Goal: Task Accomplishment & Management: Use online tool/utility

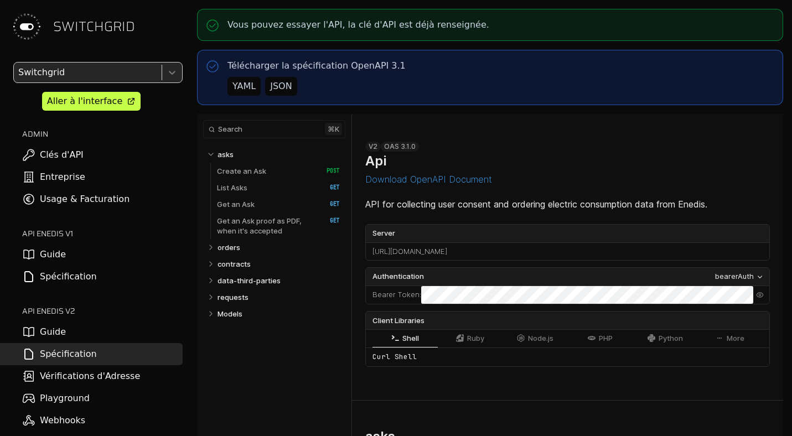
select select "**********"
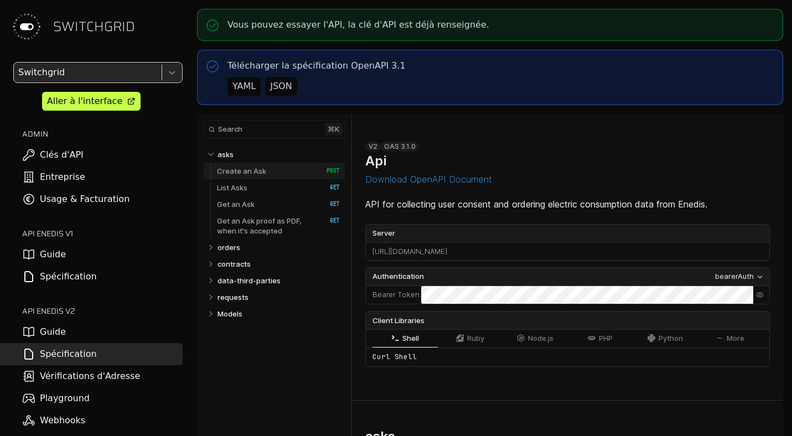
click at [256, 170] on p "Create an Ask" at bounding box center [241, 171] width 49 height 10
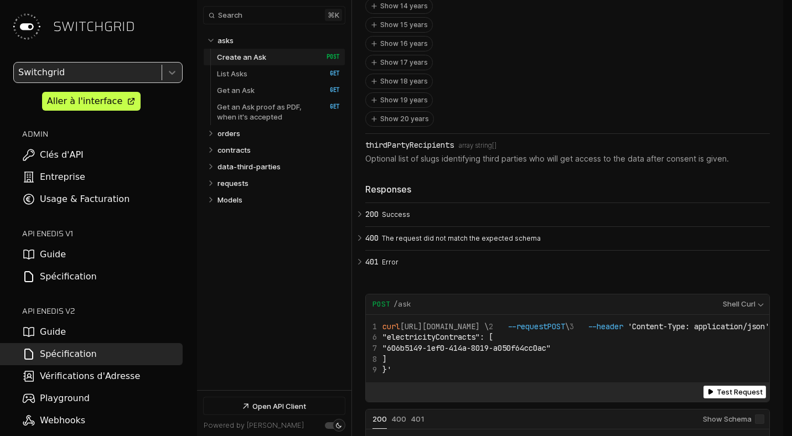
scroll to position [1874, 0]
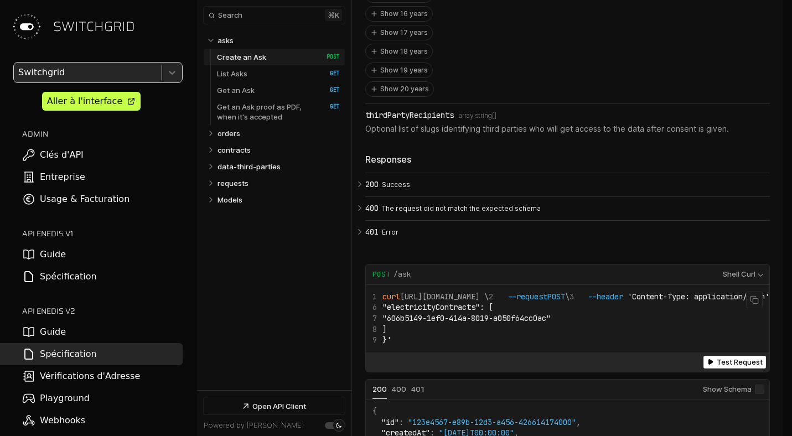
drag, startPoint x: 580, startPoint y: 260, endPoint x: 440, endPoint y: 265, distance: 140.2
click at [440, 292] on span "curl https://app.switchgrid.tech/enedis/v2/ask \" at bounding box center [431, 297] width 116 height 10
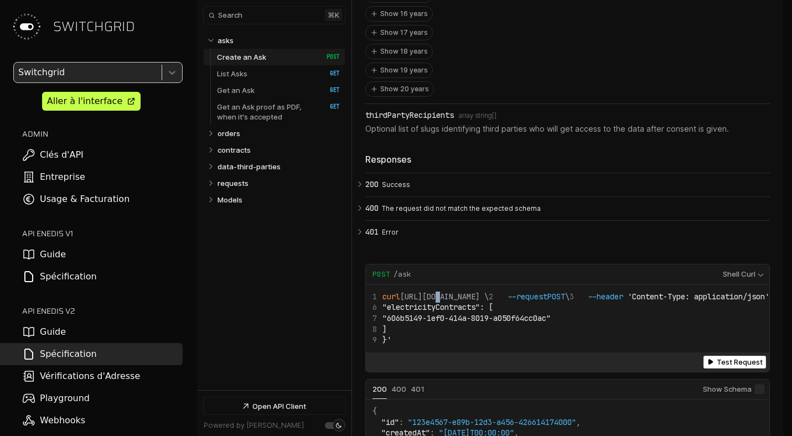
click at [81, 161] on link "Clés d'API" at bounding box center [91, 155] width 183 height 22
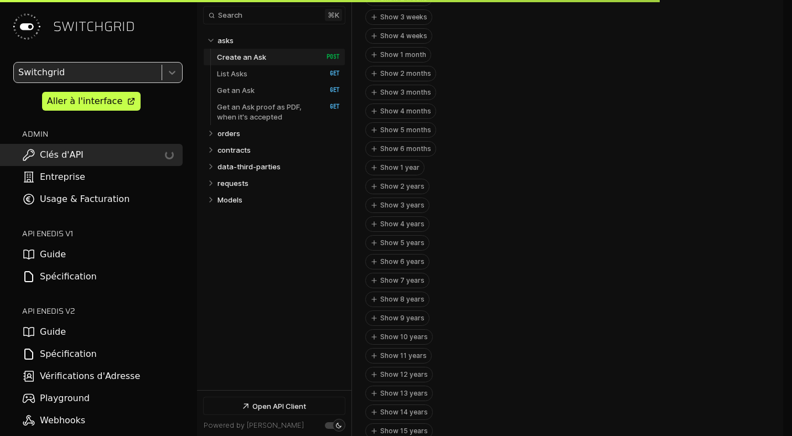
scroll to position [2310, 0]
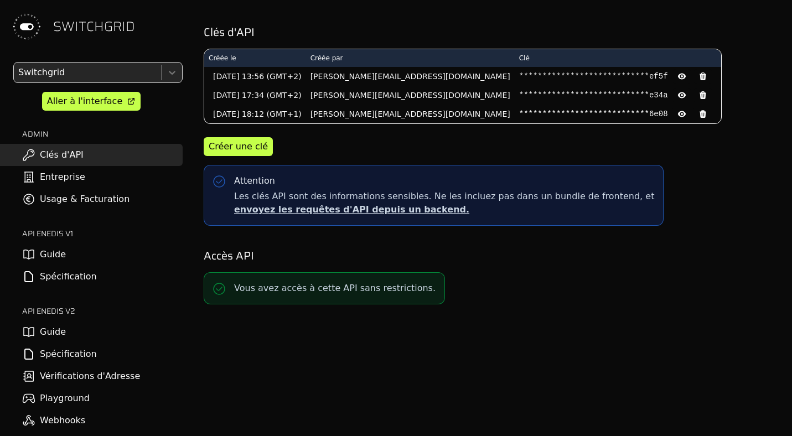
click at [678, 79] on icon at bounding box center [682, 76] width 9 height 9
click at [528, 80] on pre "d1c0f6308b943cda72da06562976ef5f" at bounding box center [593, 76] width 149 height 11
copy div "d1c0f6308b943cda72da06562976ef5f"
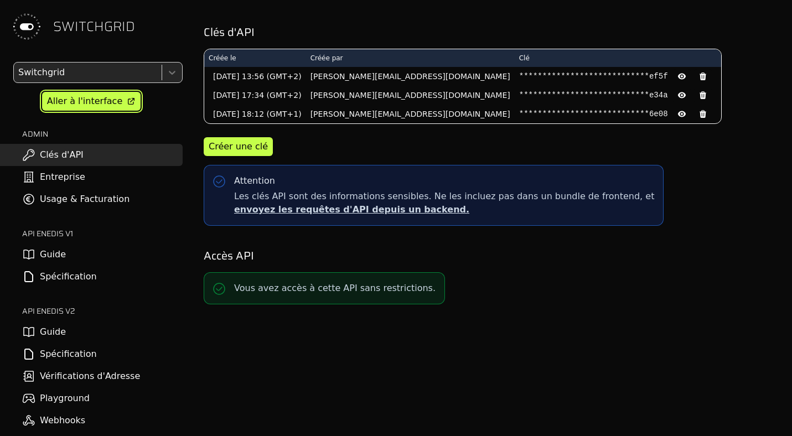
click at [68, 103] on div "Aller à l'interface" at bounding box center [84, 101] width 75 height 13
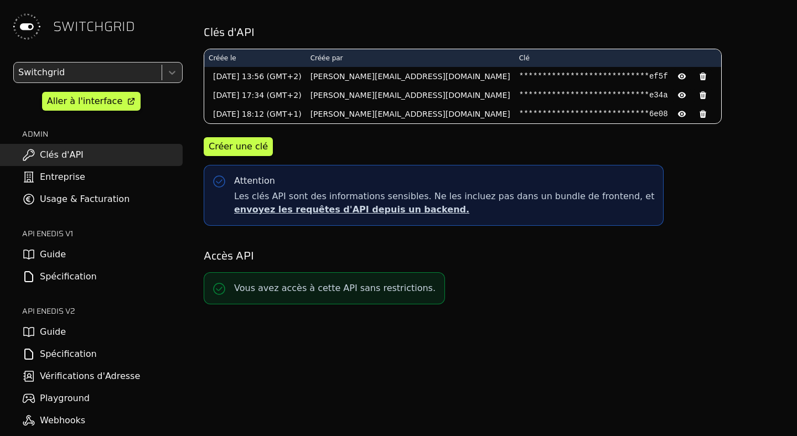
click at [63, 354] on link "Spécification" at bounding box center [91, 354] width 183 height 22
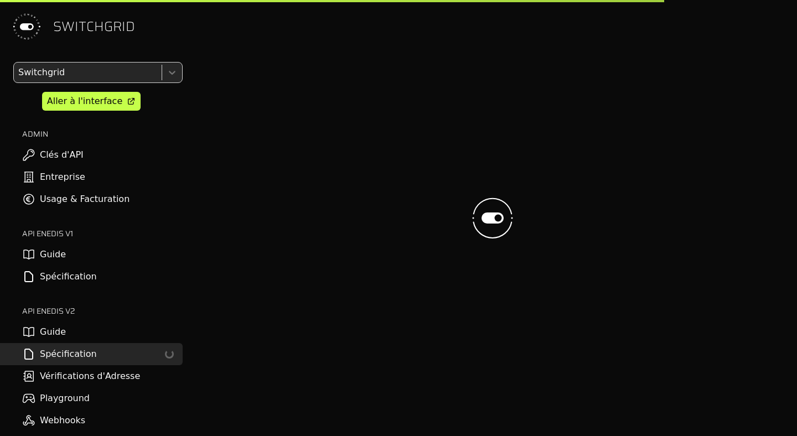
click at [85, 286] on link "Spécification" at bounding box center [91, 277] width 183 height 22
select select "**********"
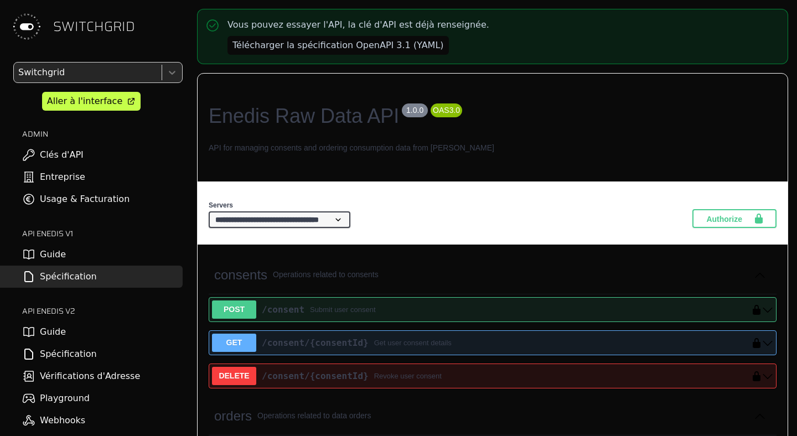
click at [72, 358] on link "Spécification" at bounding box center [91, 354] width 183 height 22
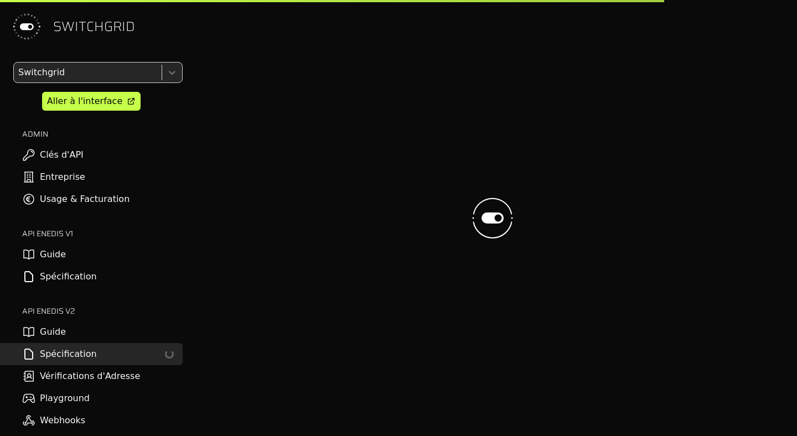
select select "**********"
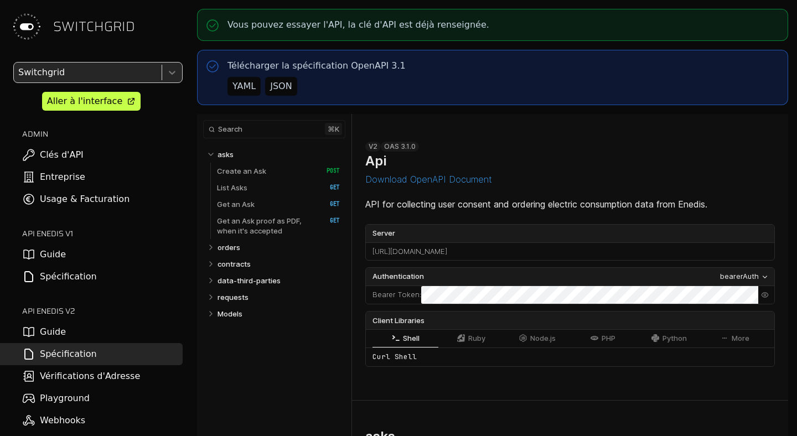
select select "**********"
click at [271, 83] on div "JSON" at bounding box center [281, 86] width 22 height 13
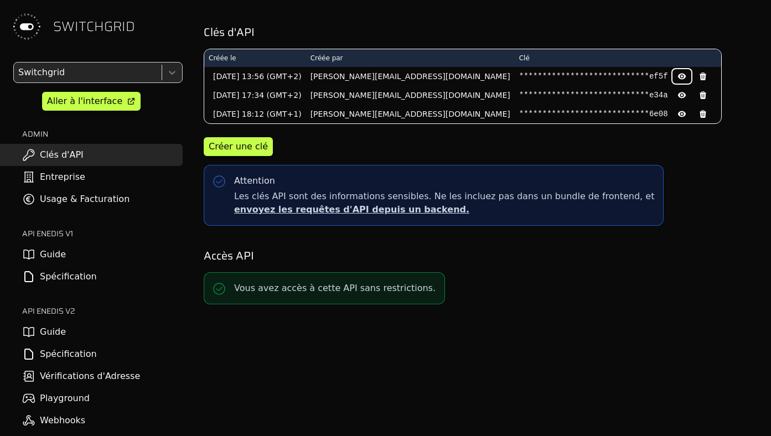
click at [681, 75] on icon at bounding box center [682, 76] width 2 height 2
click at [540, 76] on pre "d1c0f6308b943cda72da06562976ef5f" at bounding box center [593, 76] width 149 height 11
copy pre "d1c0f6308b943cda72da06562976ef5f"
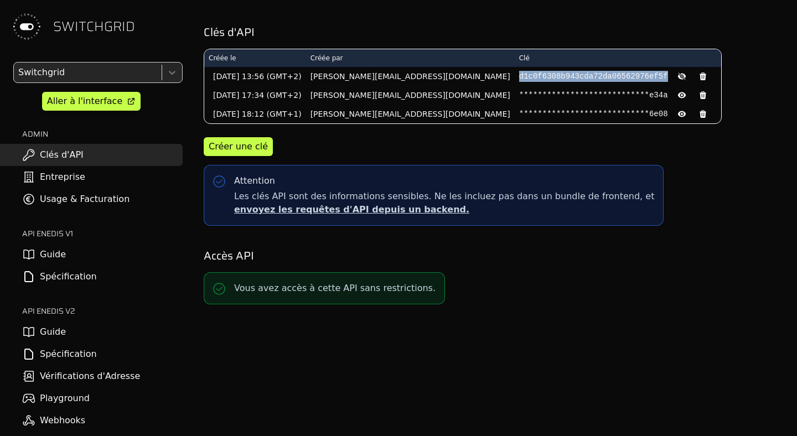
copy pre "d1c0f6308b943cda72da06562976ef5f"
click at [96, 99] on div "Aller à l'interface" at bounding box center [84, 101] width 75 height 13
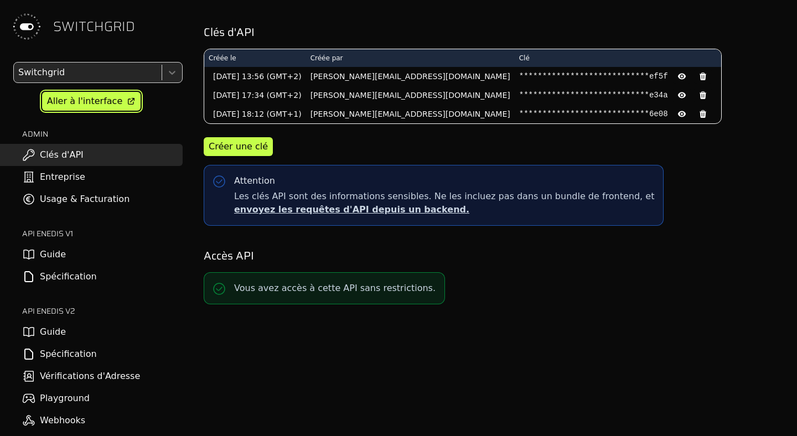
click at [97, 97] on div "Aller à l'interface" at bounding box center [84, 101] width 75 height 13
